Goal: Check status: Check status

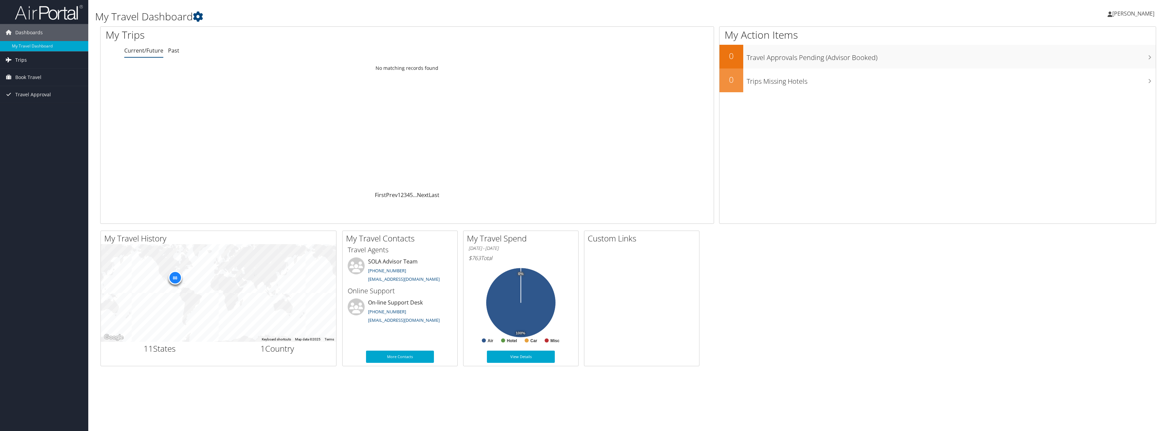
click at [22, 57] on span "Trips" at bounding box center [21, 60] width 12 height 17
click at [42, 86] on link "Past Trips" at bounding box center [44, 84] width 88 height 10
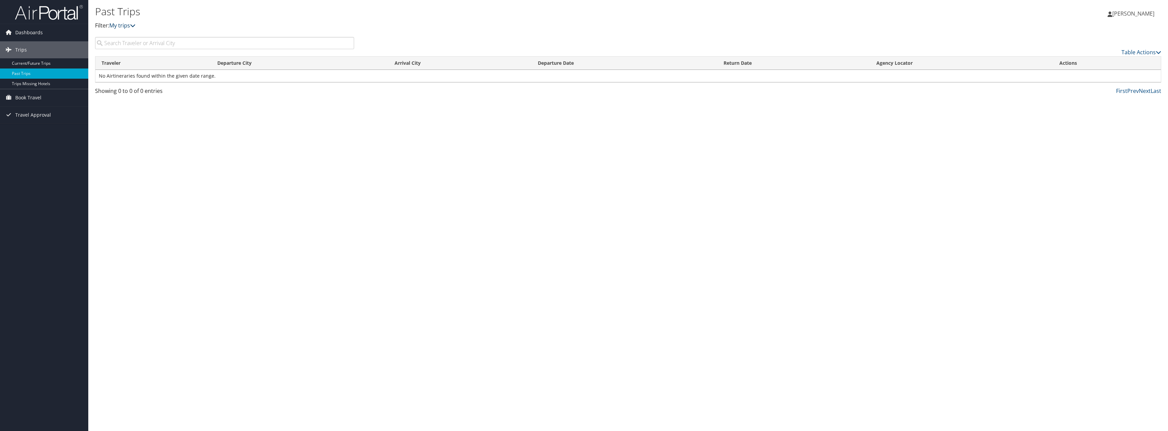
click at [130, 25] on link "My trips" at bounding box center [122, 25] width 26 height 7
click at [133, 25] on icon at bounding box center [132, 25] width 5 height 5
click at [28, 81] on link "Trips Missing Hotels" at bounding box center [44, 84] width 88 height 10
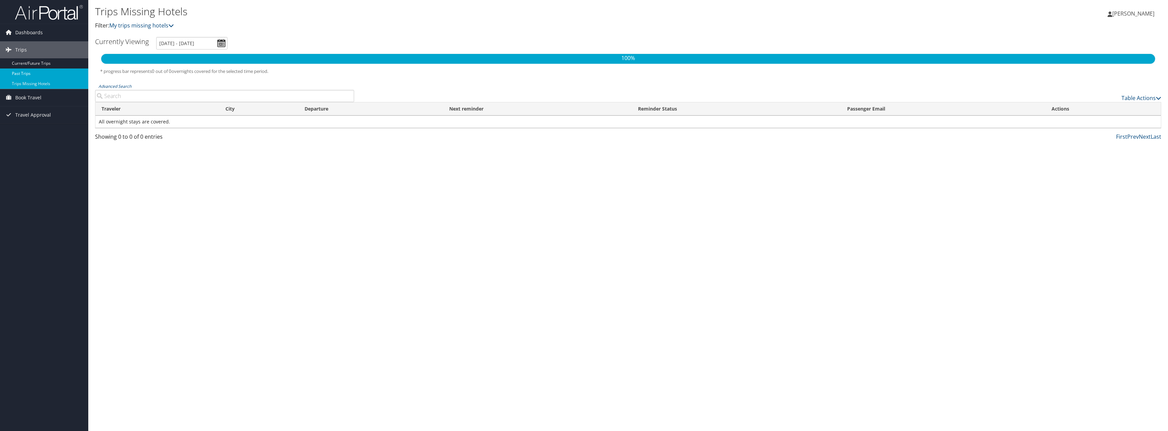
click at [24, 76] on link "Past Trips" at bounding box center [44, 74] width 88 height 10
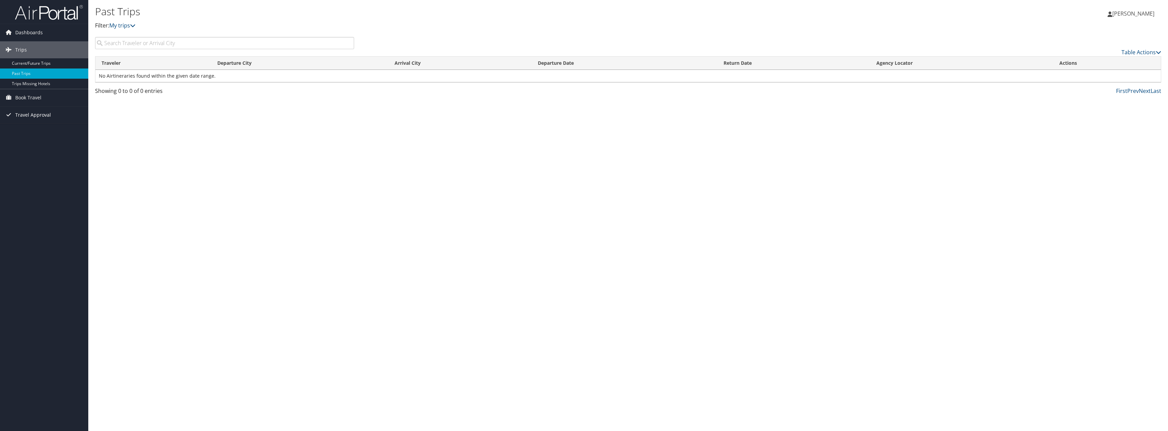
click at [30, 116] on span "Travel Approval" at bounding box center [33, 115] width 36 height 17
click at [25, 137] on link "Approved Trips" at bounding box center [44, 139] width 88 height 10
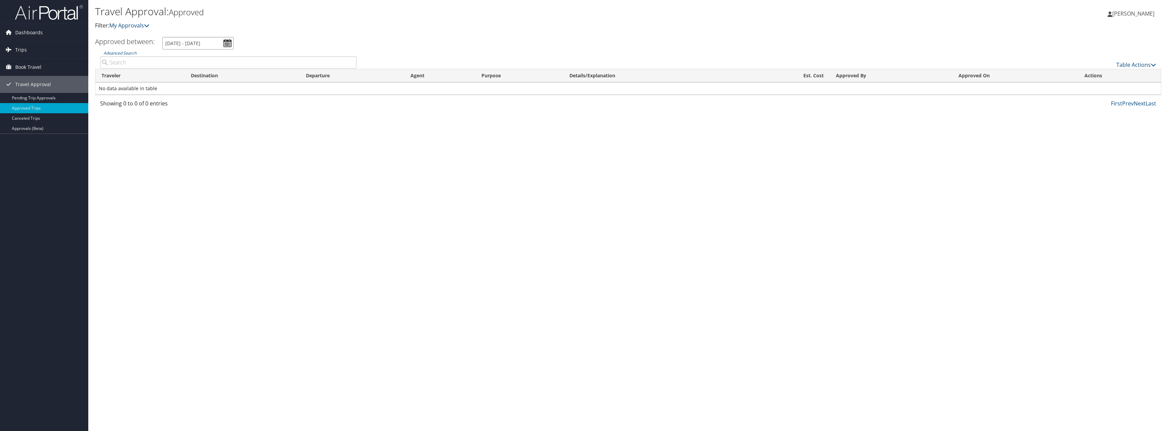
click at [228, 45] on input "9/2/2025 - 10/2/2025" at bounding box center [197, 43] width 71 height 13
click at [184, 74] on li "July 2025" at bounding box center [189, 74] width 49 height 9
type input "[DATE] - [DATE]"
click at [28, 66] on span "Book Travel" at bounding box center [28, 67] width 26 height 17
click at [28, 50] on link "Trips" at bounding box center [44, 49] width 88 height 17
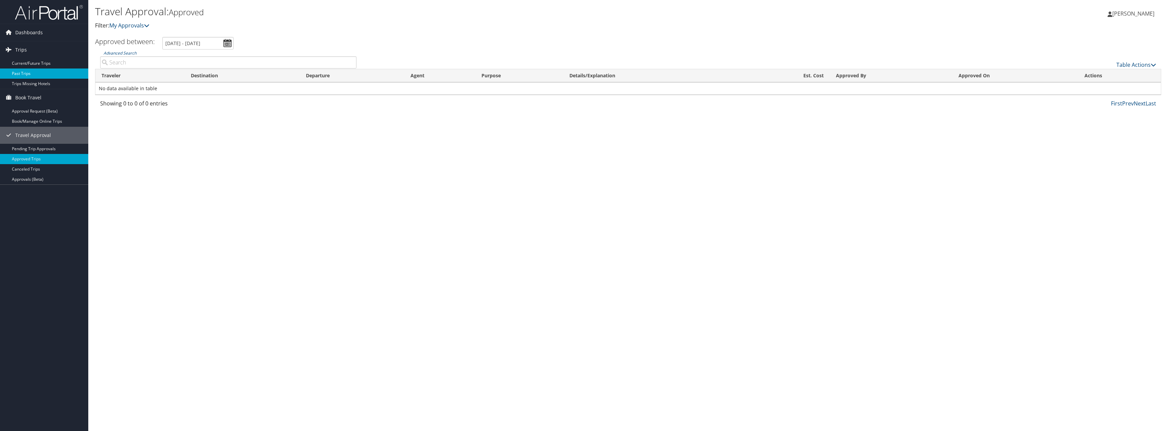
click at [26, 74] on link "Past Trips" at bounding box center [44, 74] width 88 height 10
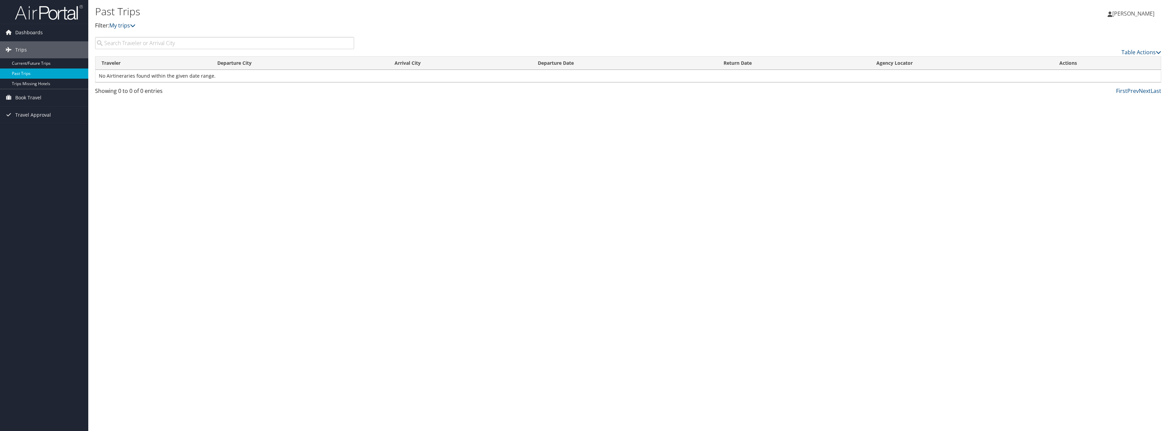
click at [65, 76] on link "Past Trips" at bounding box center [44, 74] width 88 height 10
click at [135, 26] on icon at bounding box center [132, 25] width 5 height 5
click at [24, 99] on span "Book Travel" at bounding box center [28, 97] width 26 height 17
click at [32, 134] on span "Travel Approval" at bounding box center [33, 135] width 36 height 17
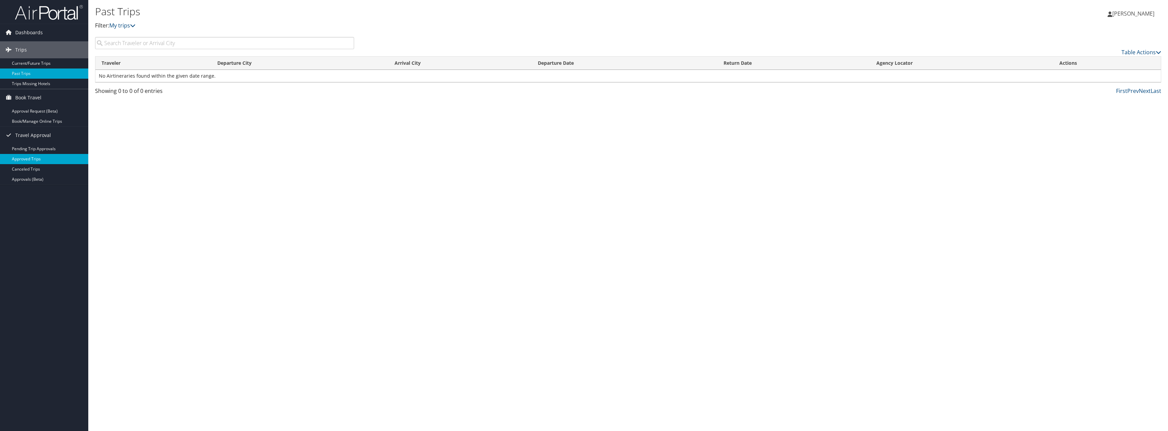
click at [22, 159] on link "Approved Trips" at bounding box center [44, 159] width 88 height 10
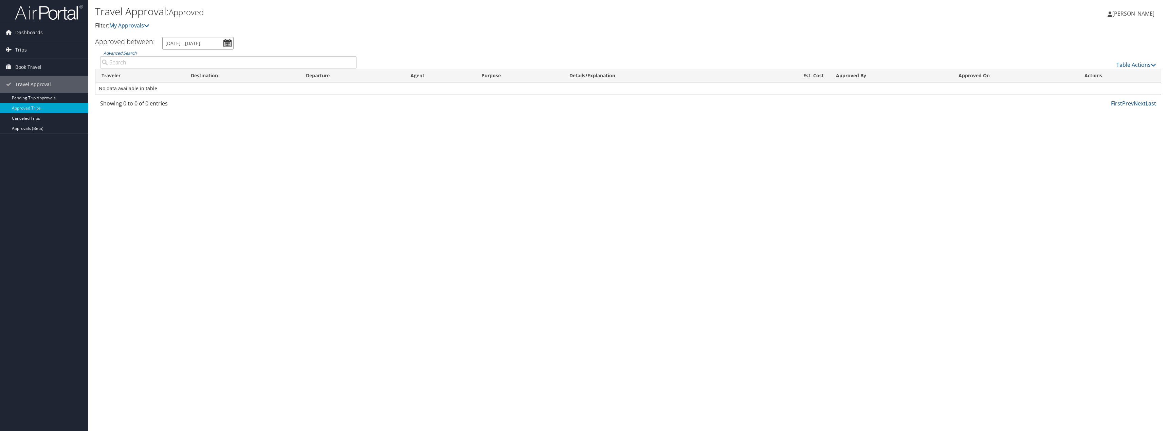
click at [187, 44] on input "9/2/2025 - 10/2/2025" at bounding box center [197, 43] width 71 height 13
click at [190, 81] on li "June 2025" at bounding box center [189, 83] width 49 height 9
click at [229, 43] on input "6/1/2025 - 6/30/2025" at bounding box center [197, 43] width 71 height 13
click at [196, 58] on li "September 2025" at bounding box center [189, 57] width 49 height 9
click at [229, 43] on input "9/1/2025 - 9/30/2025" at bounding box center [197, 43] width 71 height 13
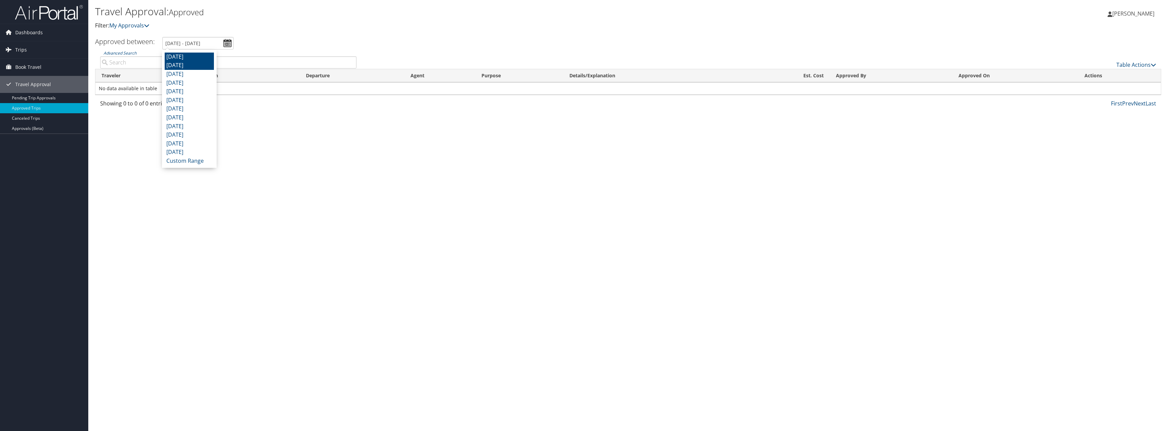
click at [193, 68] on li "August 2025" at bounding box center [189, 65] width 49 height 9
click at [227, 44] on input "8/1/2025 - 8/31/2025" at bounding box center [197, 43] width 71 height 13
click at [187, 74] on li "July 2025" at bounding box center [189, 74] width 49 height 9
click at [225, 41] on input "7/1/2025 - 7/31/2025" at bounding box center [197, 43] width 71 height 13
click at [193, 55] on li "September 2025" at bounding box center [189, 57] width 49 height 9
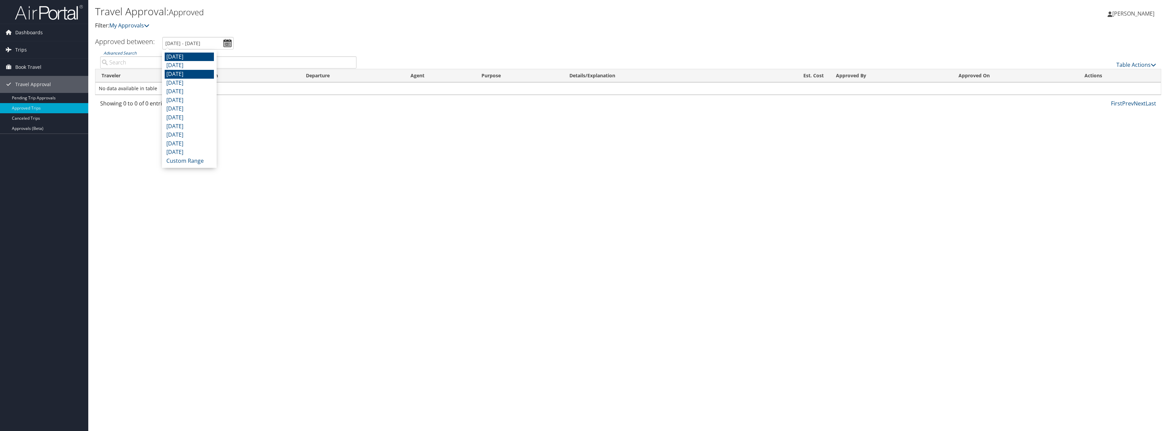
type input "9/1/2025 - 9/30/2025"
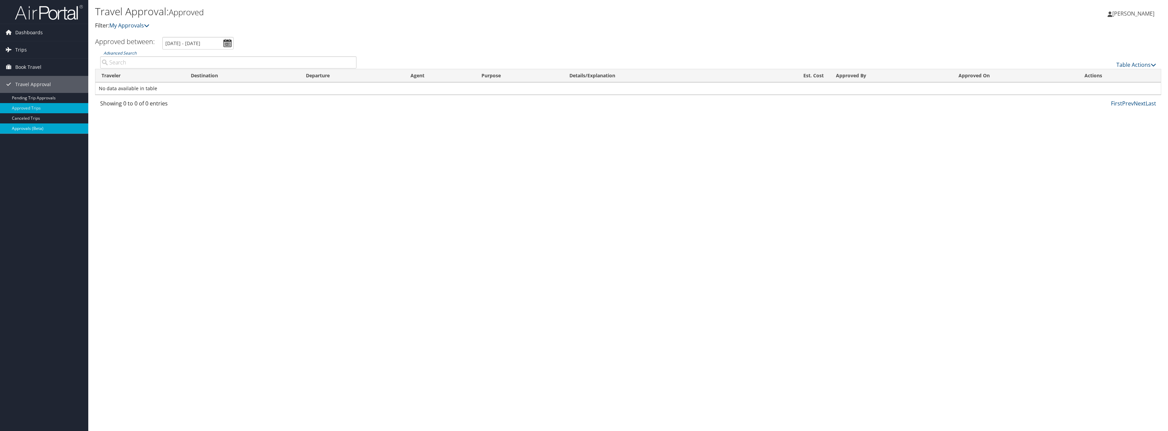
click at [47, 127] on link "Approvals (Beta)" at bounding box center [44, 129] width 88 height 10
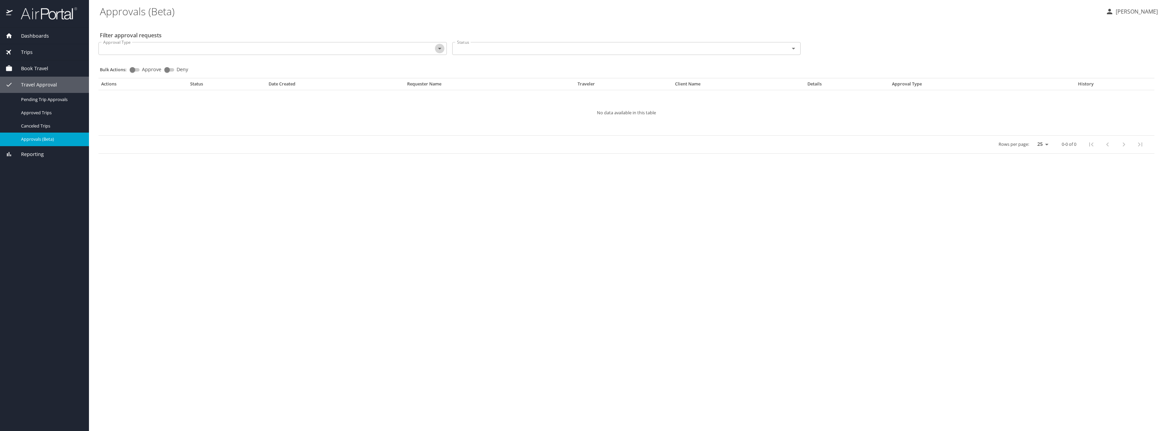
click at [440, 48] on icon "Open" at bounding box center [439, 49] width 3 height 2
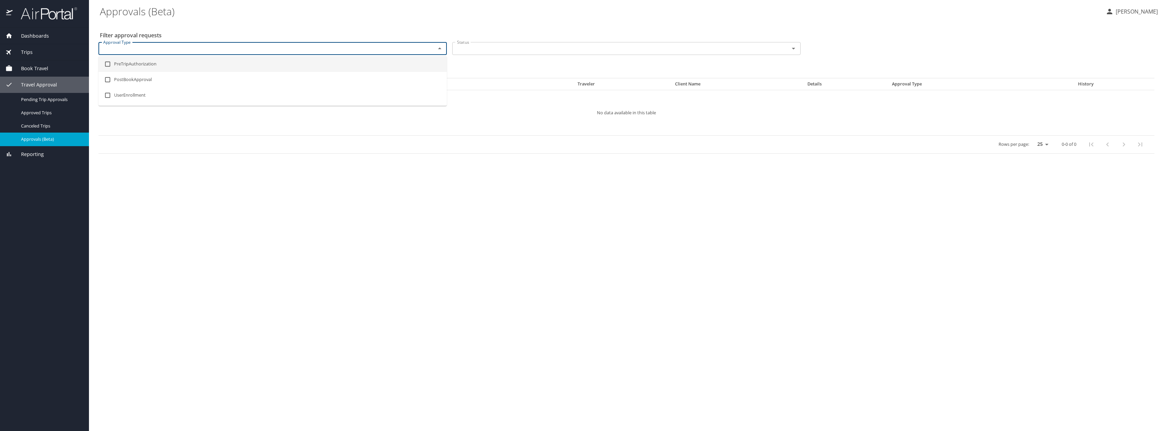
click at [157, 66] on li "PreTripAuthorization" at bounding box center [272, 64] width 348 height 16
checkbox input "true"
click at [500, 49] on input "Status" at bounding box center [616, 48] width 324 height 9
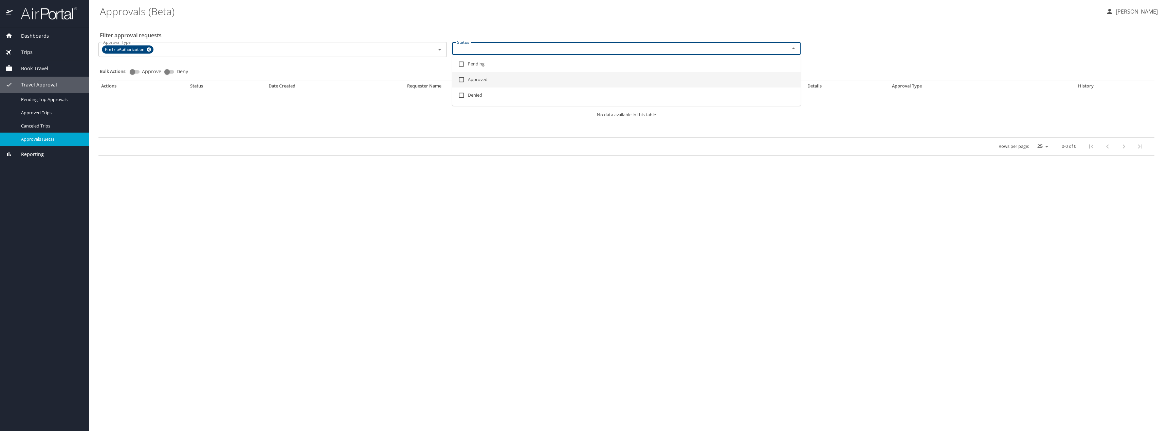
click at [479, 79] on li "Approved" at bounding box center [626, 80] width 348 height 16
checkbox input "true"
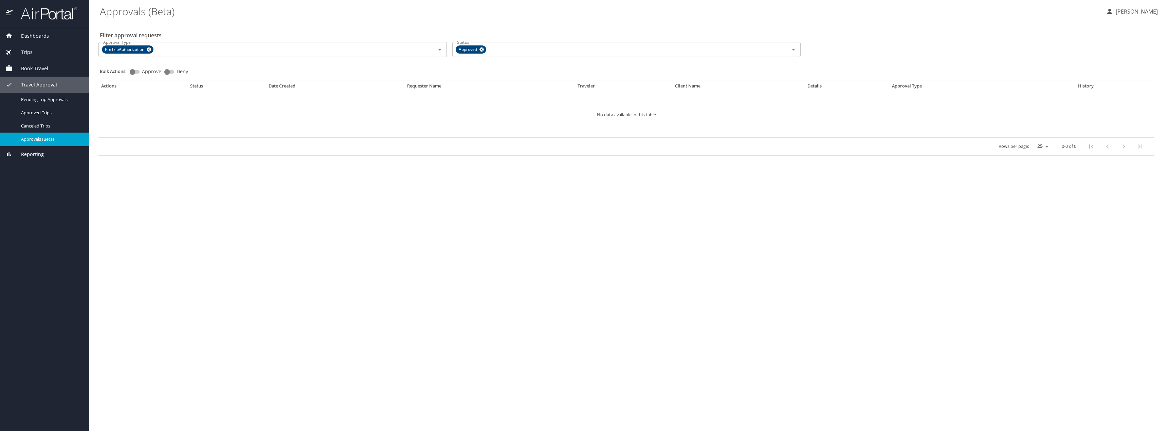
click at [905, 36] on div "Filter approval requests Approval Type PreTripAuthorization Approval Type Statu…" at bounding box center [628, 90] width 1057 height 137
click at [50, 112] on span "Approved Trips" at bounding box center [51, 113] width 60 height 6
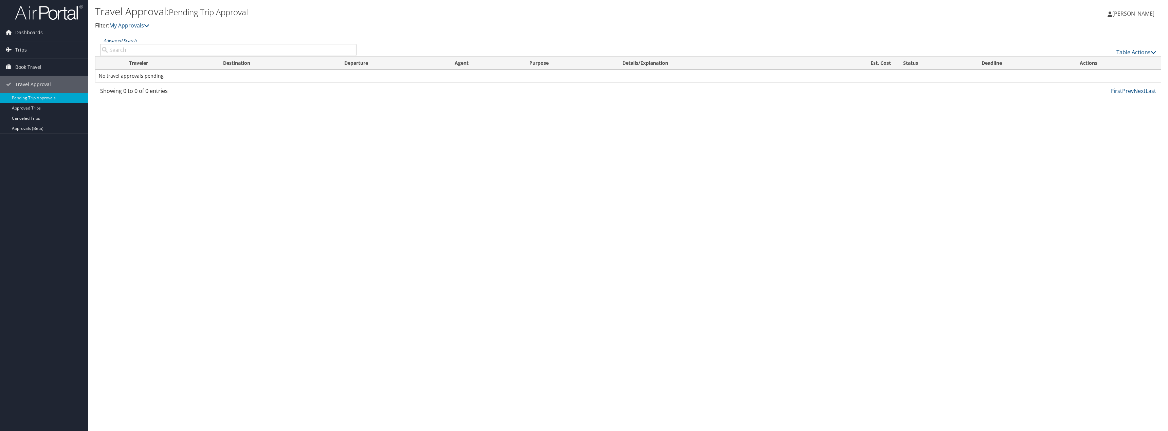
click at [131, 40] on link "Advanced Search" at bounding box center [120, 41] width 33 height 6
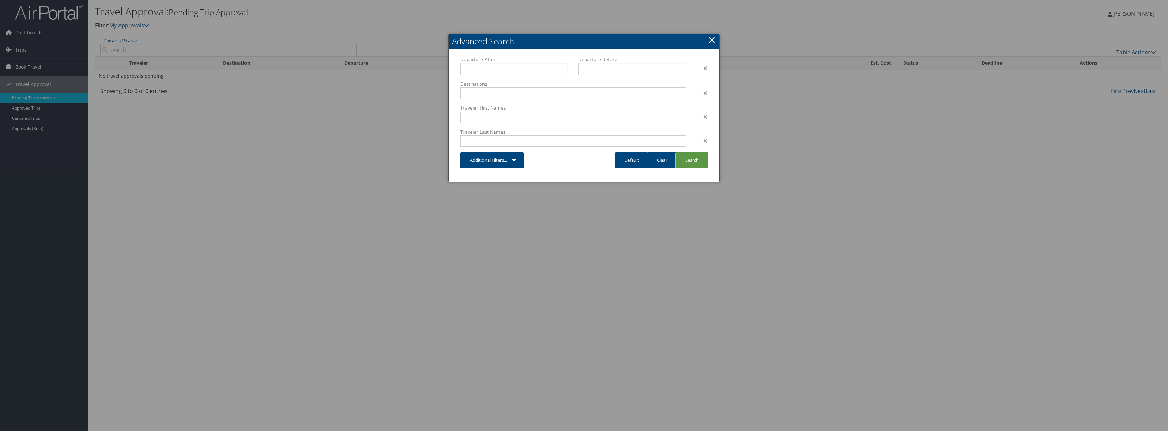
click at [712, 40] on link "×" at bounding box center [712, 40] width 8 height 14
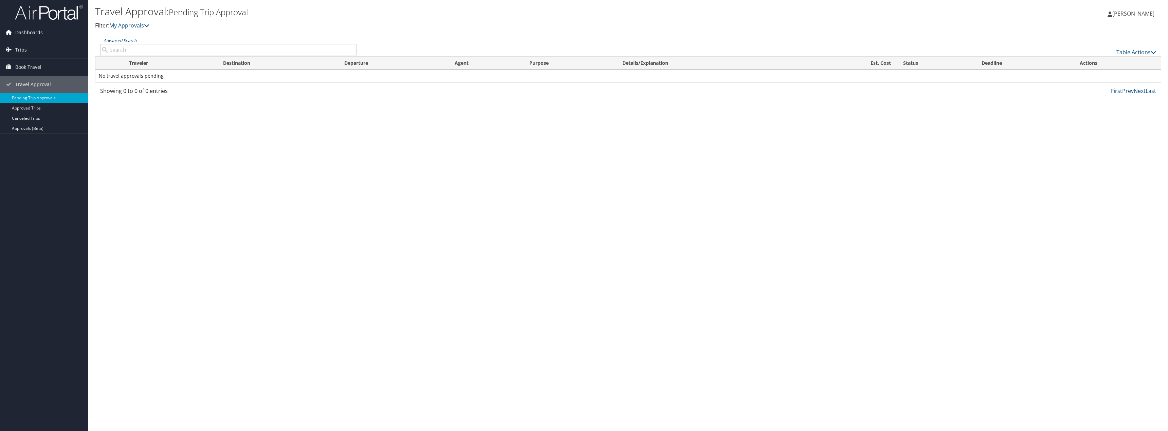
click at [34, 30] on span "Dashboards" at bounding box center [28, 32] width 27 height 17
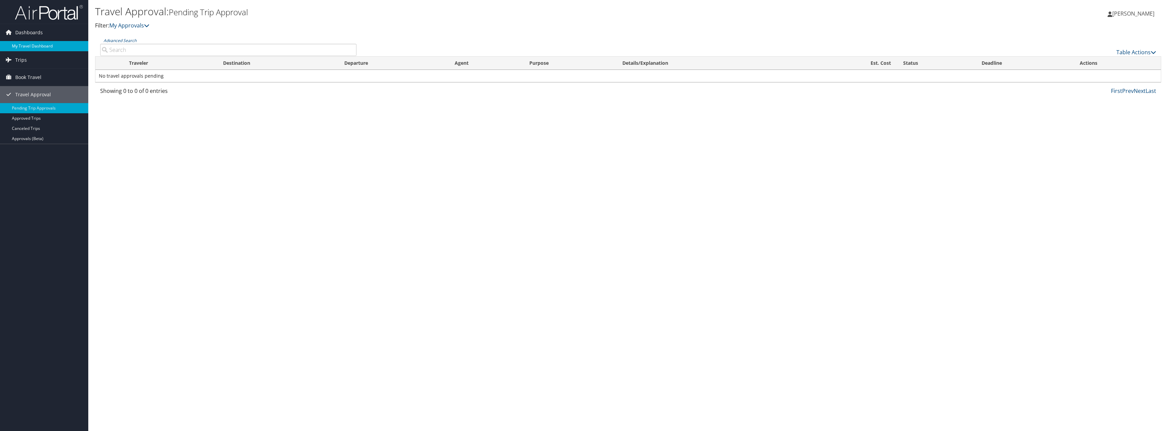
click at [30, 46] on link "My Travel Dashboard" at bounding box center [44, 46] width 88 height 10
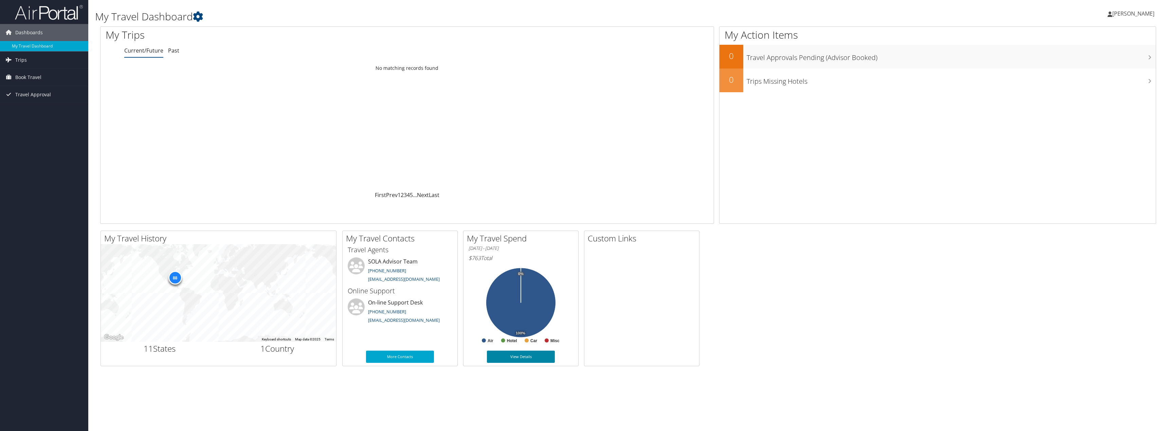
click at [525, 357] on link "View Details" at bounding box center [521, 357] width 68 height 12
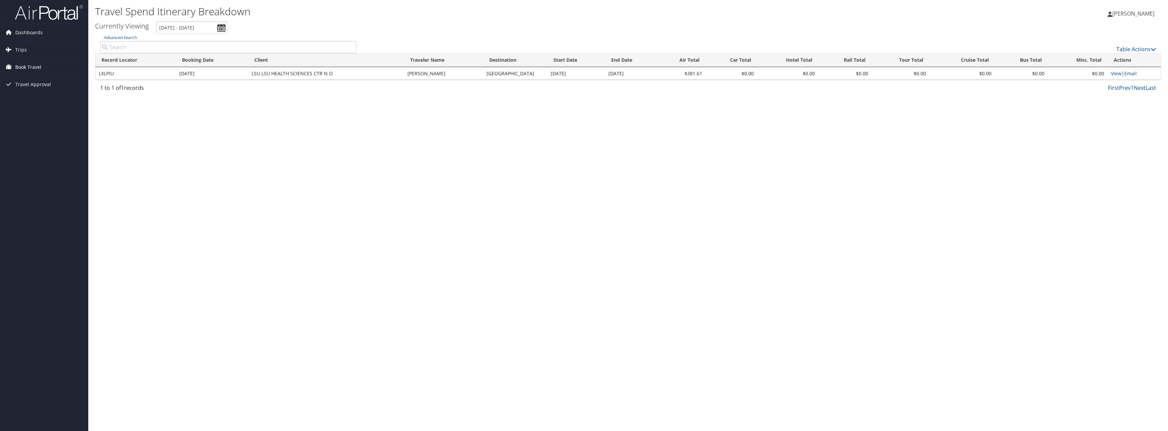
click at [19, 70] on span "Book Travel" at bounding box center [28, 67] width 26 height 17
click at [25, 32] on span "Dashboards" at bounding box center [28, 32] width 27 height 17
click at [34, 45] on link "My Travel Dashboard" at bounding box center [44, 46] width 88 height 10
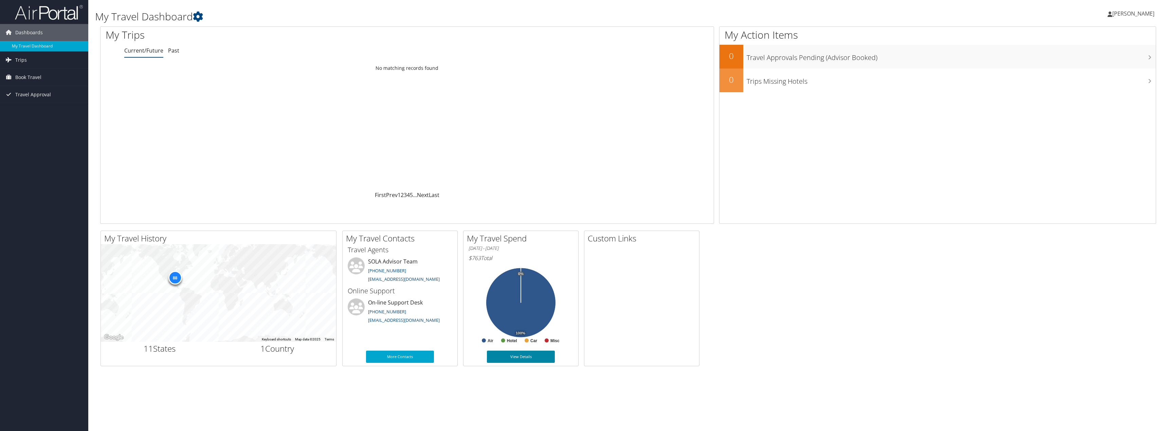
click at [513, 356] on link "View Details" at bounding box center [521, 357] width 68 height 12
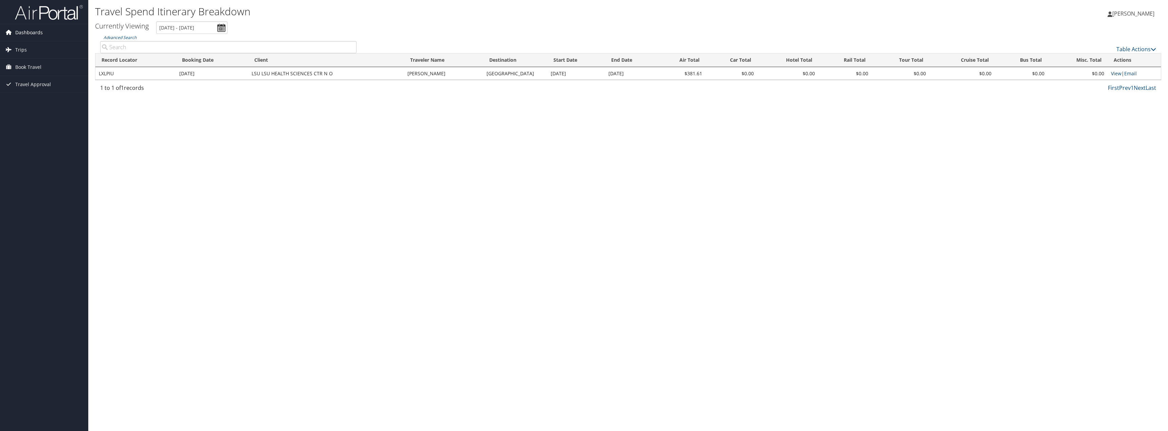
click at [21, 29] on span "Dashboards" at bounding box center [28, 32] width 27 height 17
click at [29, 47] on link "My Travel Dashboard" at bounding box center [44, 46] width 88 height 10
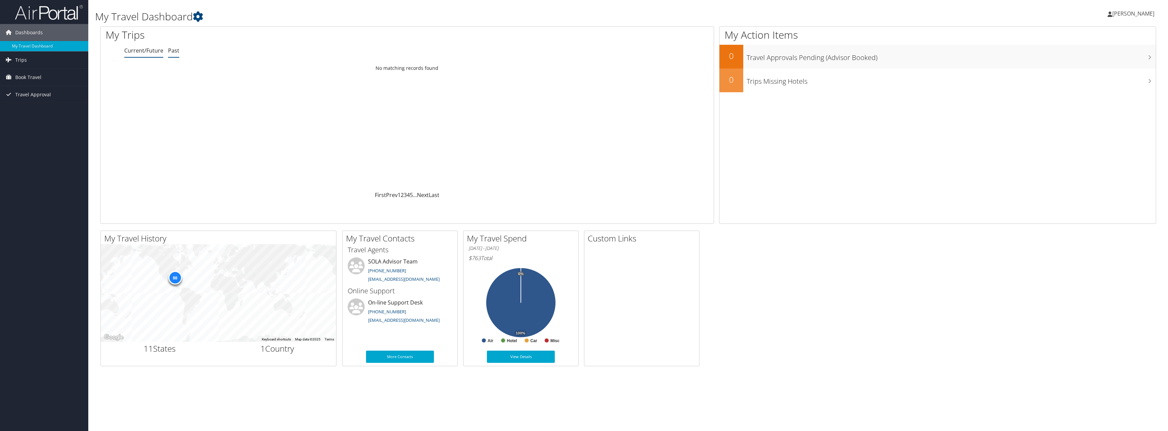
click at [172, 50] on link "Past" at bounding box center [173, 50] width 11 height 7
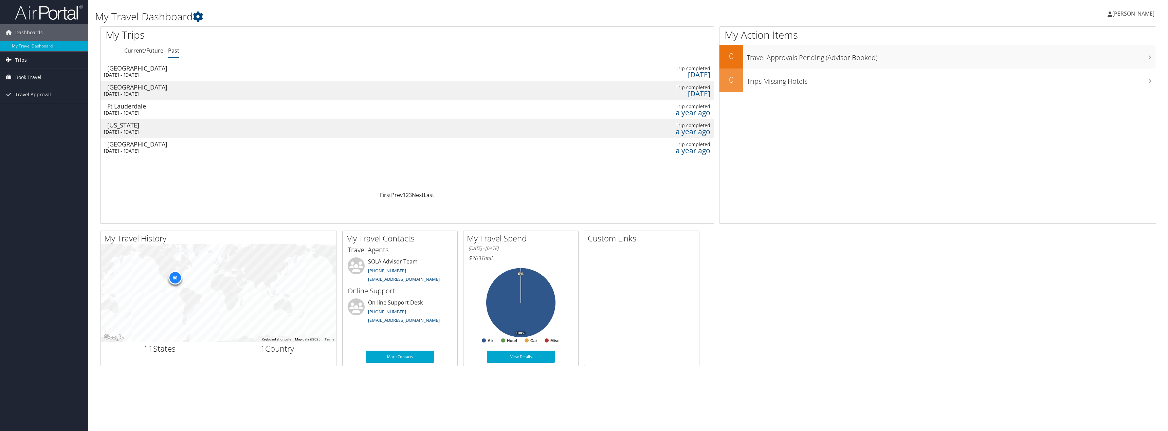
click at [32, 58] on link "Trips" at bounding box center [44, 60] width 88 height 17
click at [25, 71] on link "Current/Future Trips" at bounding box center [44, 74] width 88 height 10
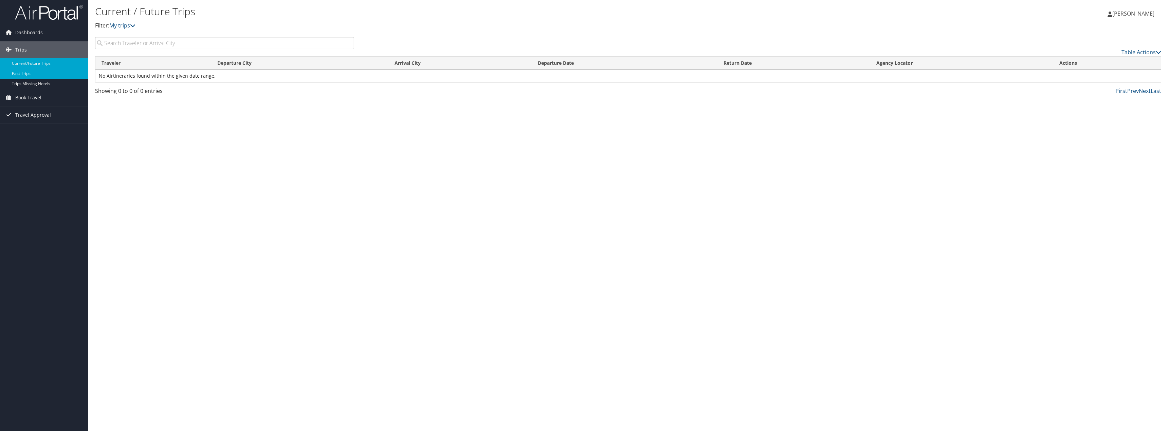
click at [25, 72] on link "Past Trips" at bounding box center [44, 74] width 88 height 10
click at [27, 96] on span "Book Travel" at bounding box center [28, 97] width 26 height 17
click at [38, 30] on span "Dashboards" at bounding box center [28, 32] width 27 height 17
click at [36, 44] on link "My Travel Dashboard" at bounding box center [44, 46] width 88 height 10
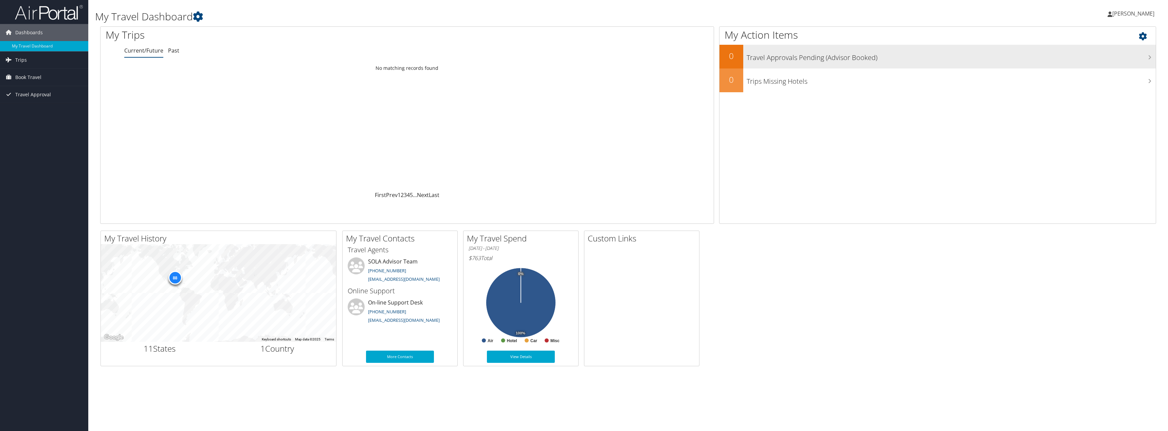
click at [1148, 57] on icon at bounding box center [1149, 57] width 3 height 5
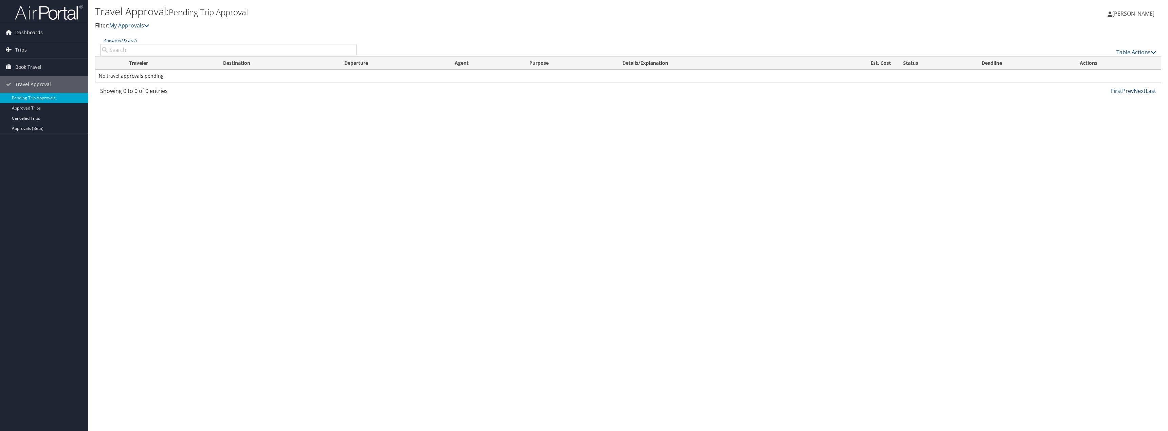
click at [1128, 92] on link "Prev" at bounding box center [1128, 90] width 12 height 7
click at [41, 129] on link "Approvals (Beta)" at bounding box center [44, 129] width 88 height 10
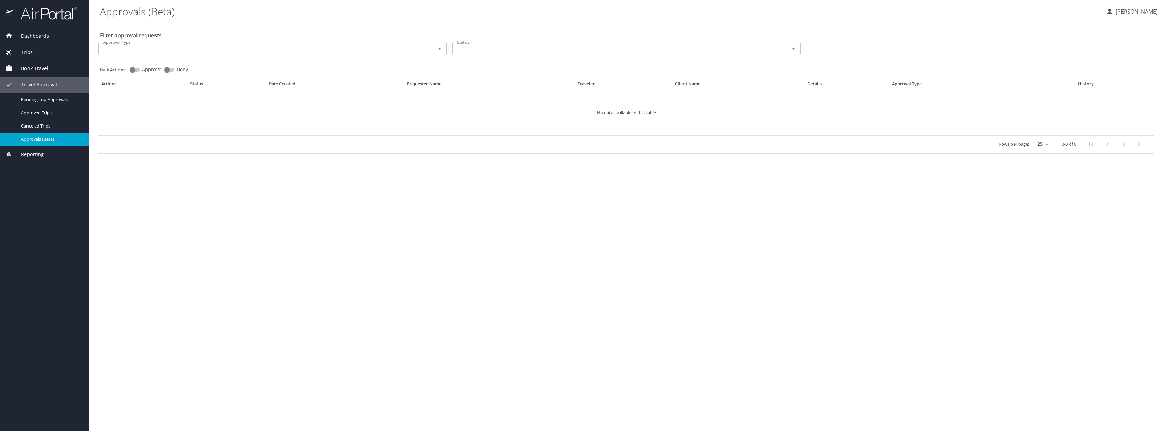
click at [34, 155] on span "Reporting" at bounding box center [28, 154] width 31 height 7
click at [41, 38] on span "Dashboards" at bounding box center [31, 35] width 36 height 7
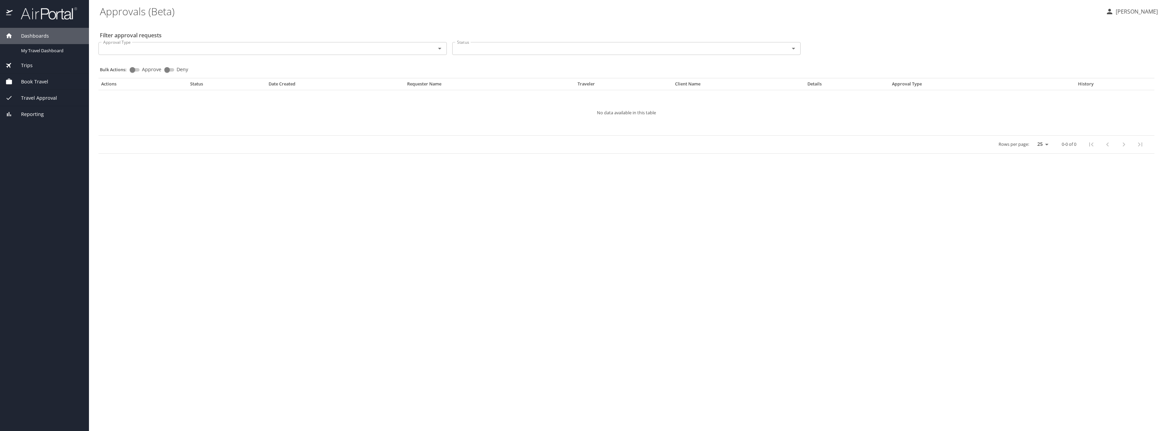
click at [4, 15] on div at bounding box center [44, 14] width 89 height 28
click at [794, 48] on icon "Open" at bounding box center [793, 48] width 8 height 8
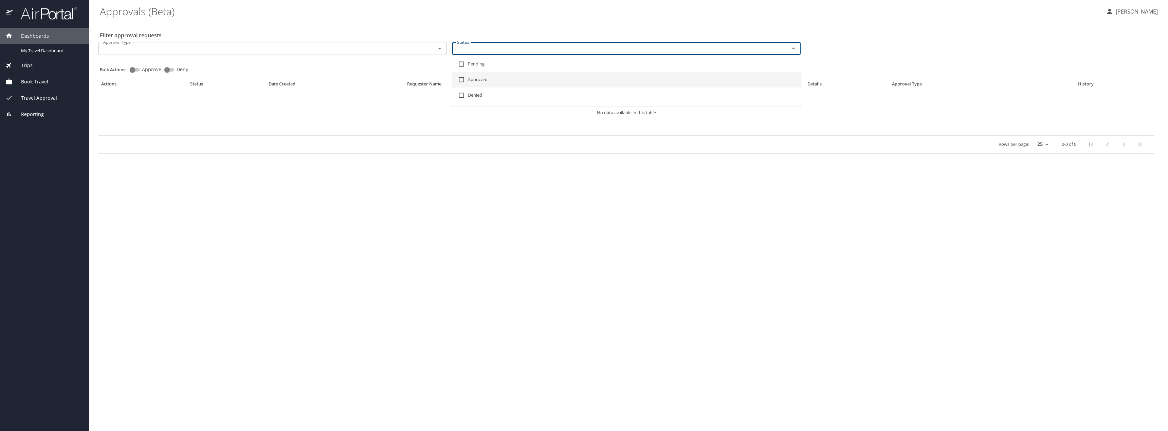
click at [519, 80] on li "Approved" at bounding box center [626, 80] width 348 height 16
checkbox input "true"
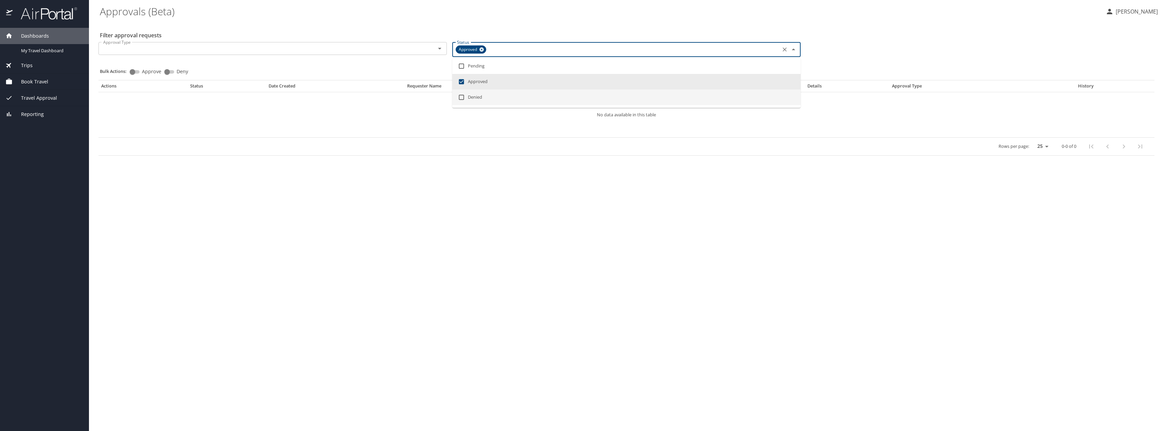
click at [131, 71] on input "Approve" at bounding box center [132, 72] width 24 height 8
checkbox input "true"
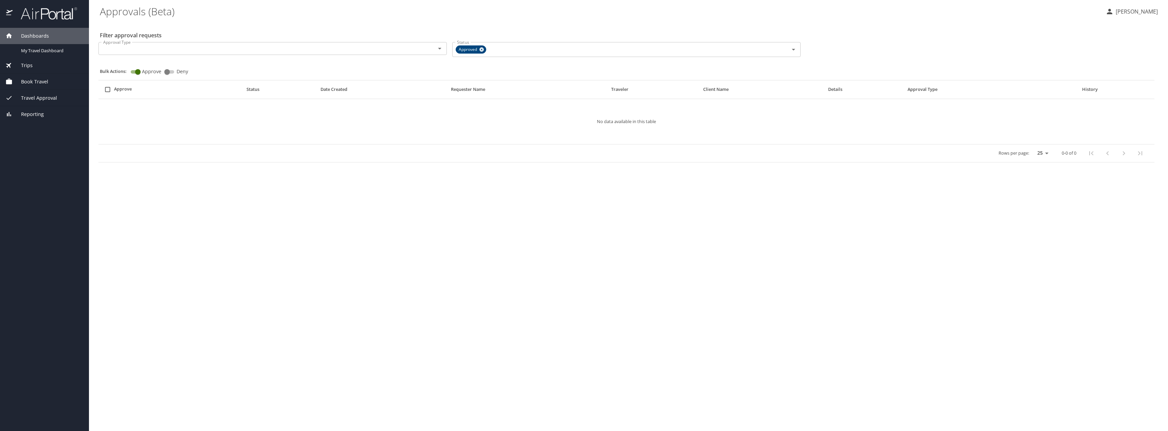
click at [7, 7] on img at bounding box center [9, 13] width 7 height 13
click at [11, 13] on img at bounding box center [9, 13] width 7 height 13
